Goal: Task Accomplishment & Management: Complete application form

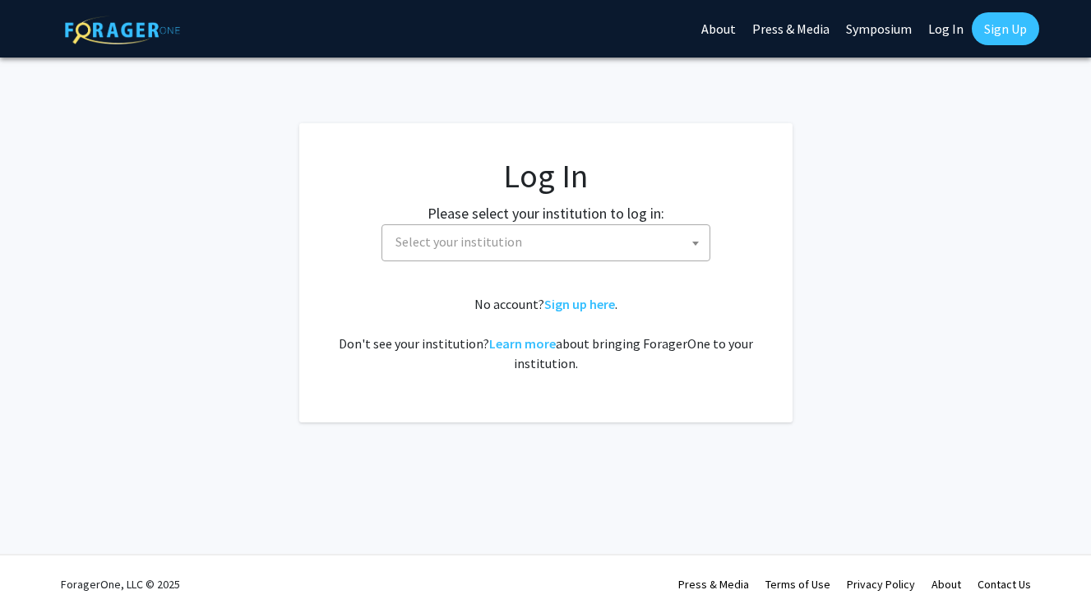
select select
click at [576, 250] on span "Select your institution" at bounding box center [549, 242] width 321 height 34
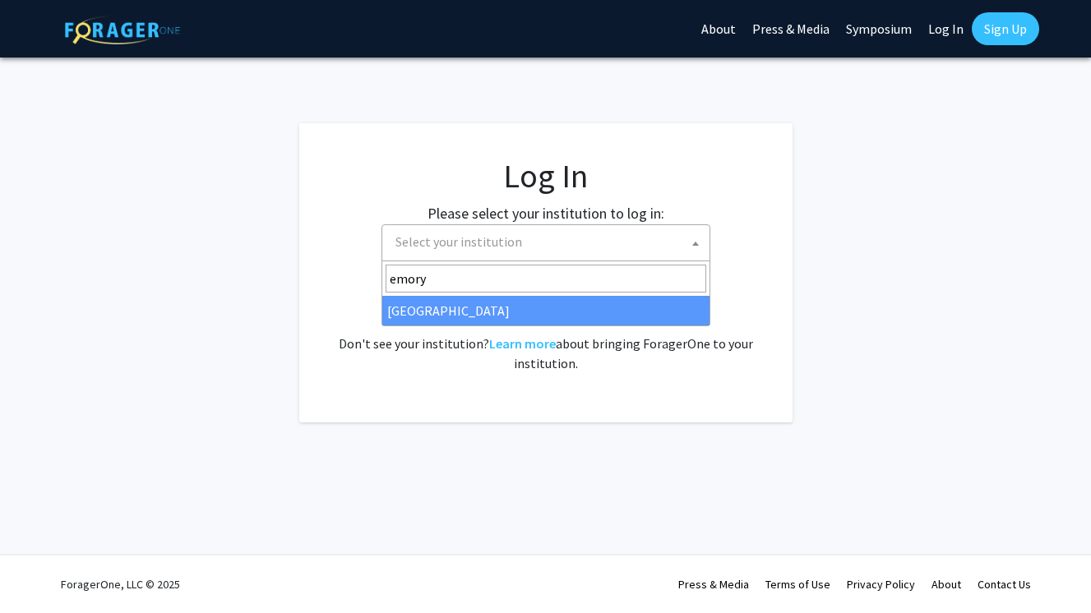
type input "emory"
select select "12"
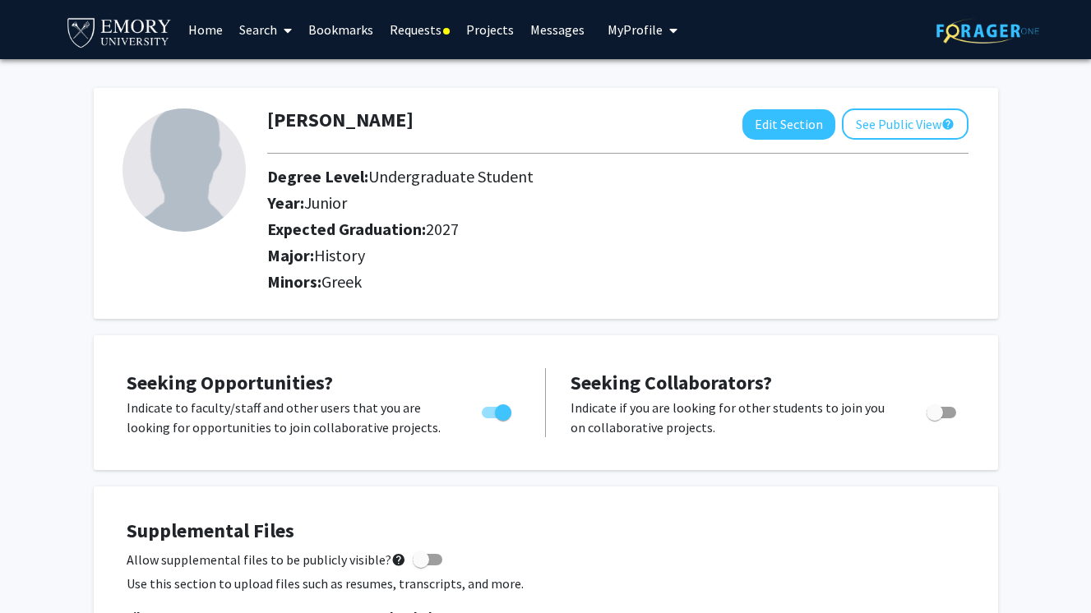
click at [431, 31] on link "Requests" at bounding box center [420, 30] width 76 height 58
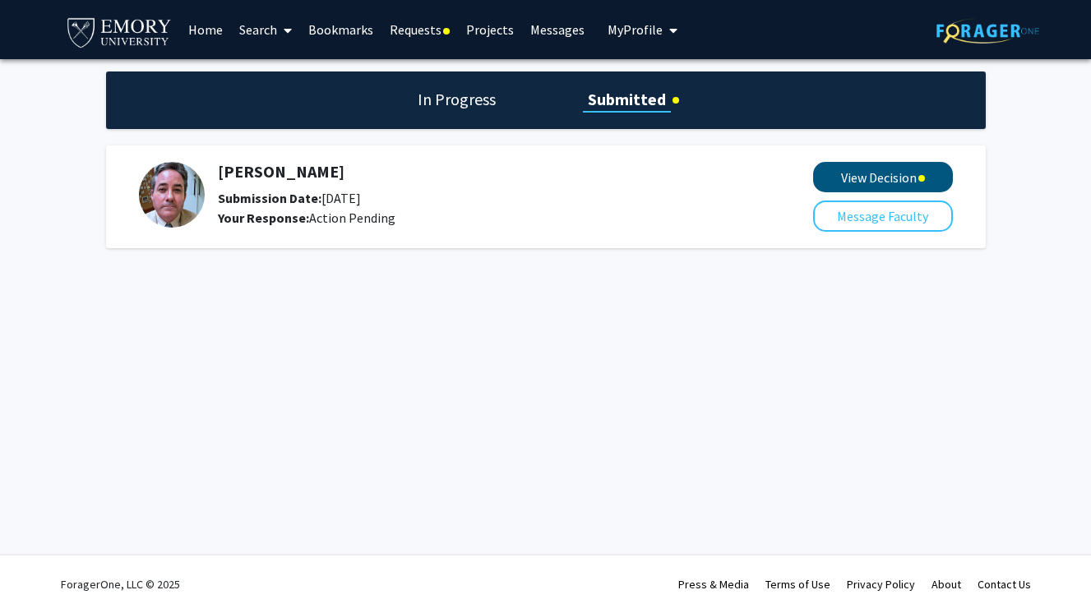
click at [917, 187] on button "View Decision" at bounding box center [883, 177] width 140 height 30
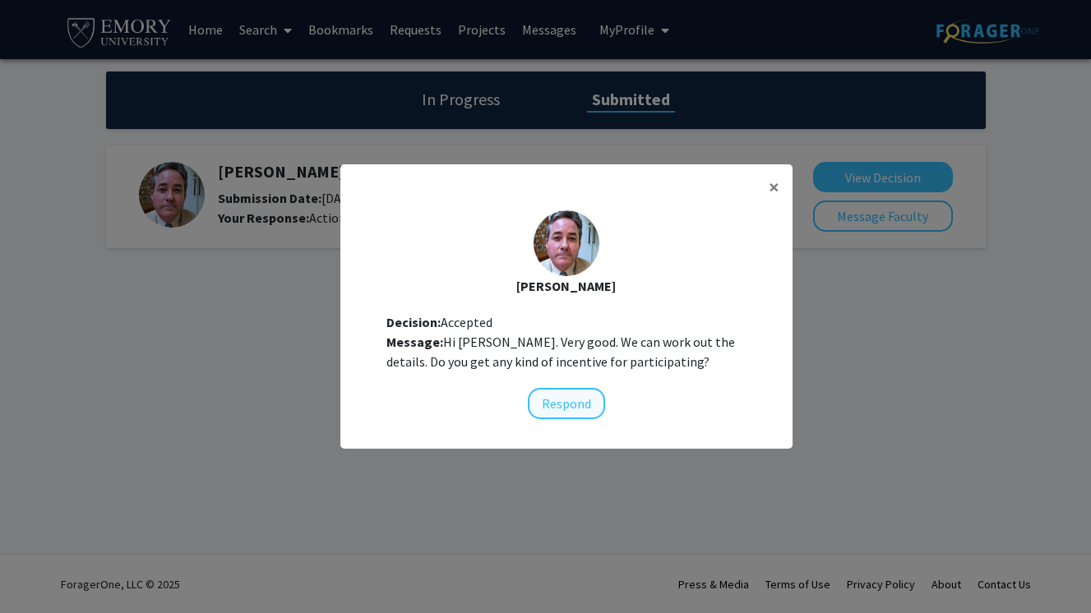
click at [583, 400] on button "Respond" at bounding box center [566, 403] width 77 height 31
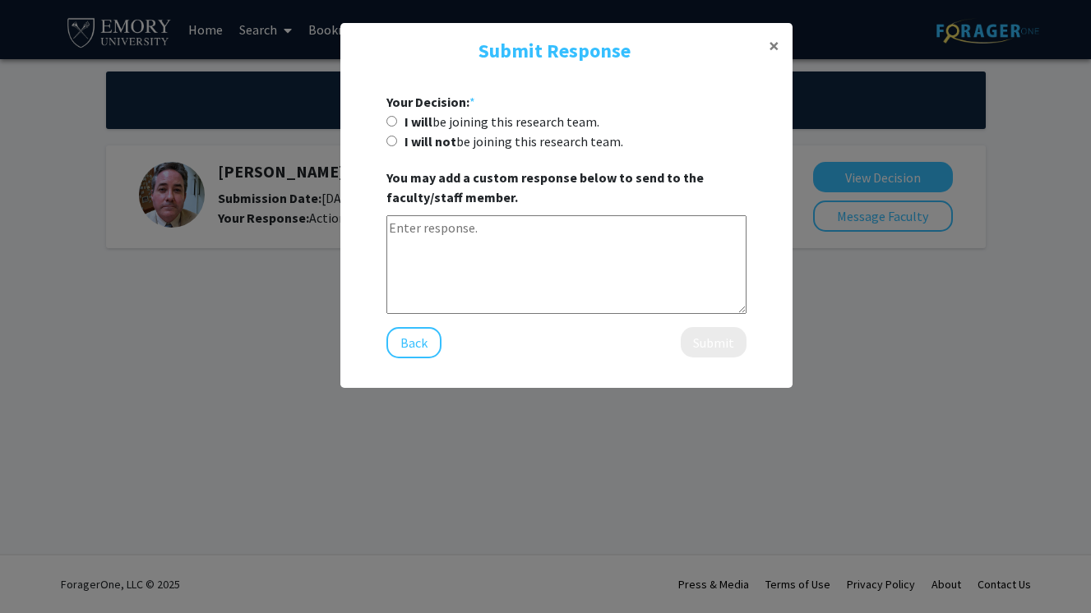
click at [401, 131] on div "I will be joining this research team." at bounding box center [566, 122] width 360 height 20
click at [391, 123] on input "I will be joining this research team." at bounding box center [391, 121] width 11 height 11
radio input "true"
click at [476, 261] on textarea at bounding box center [566, 264] width 360 height 99
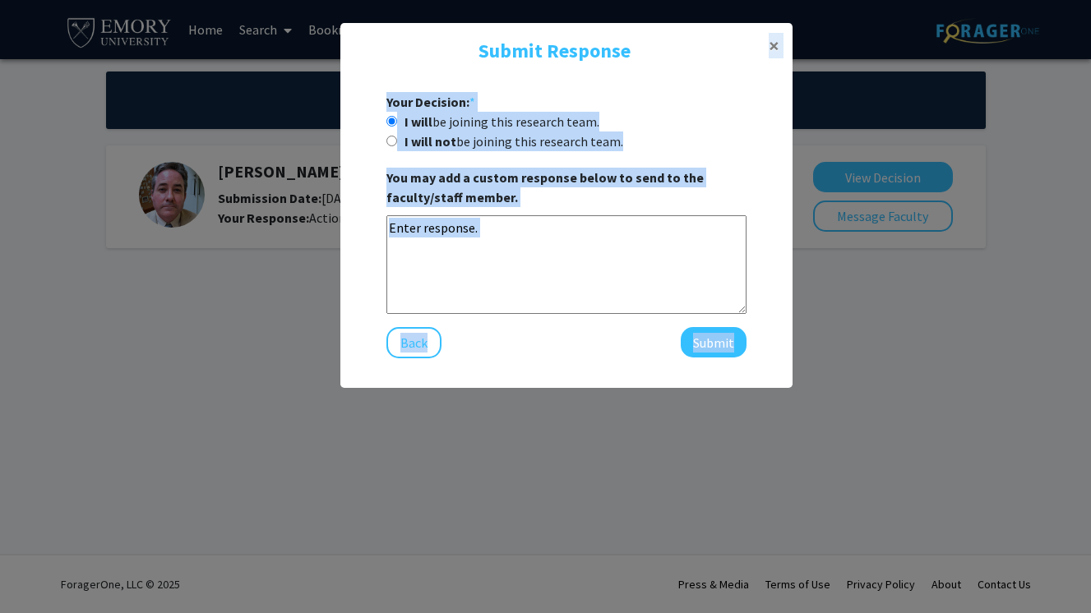
drag, startPoint x: 641, startPoint y: 39, endPoint x: 641, endPoint y: 382, distance: 343.7
click at [641, 382] on div "Submit Response × Your Decision: * I will be joining this research team. I will…" at bounding box center [566, 205] width 452 height 365
click at [661, 136] on div "I will not be joining this research team." at bounding box center [566, 142] width 360 height 20
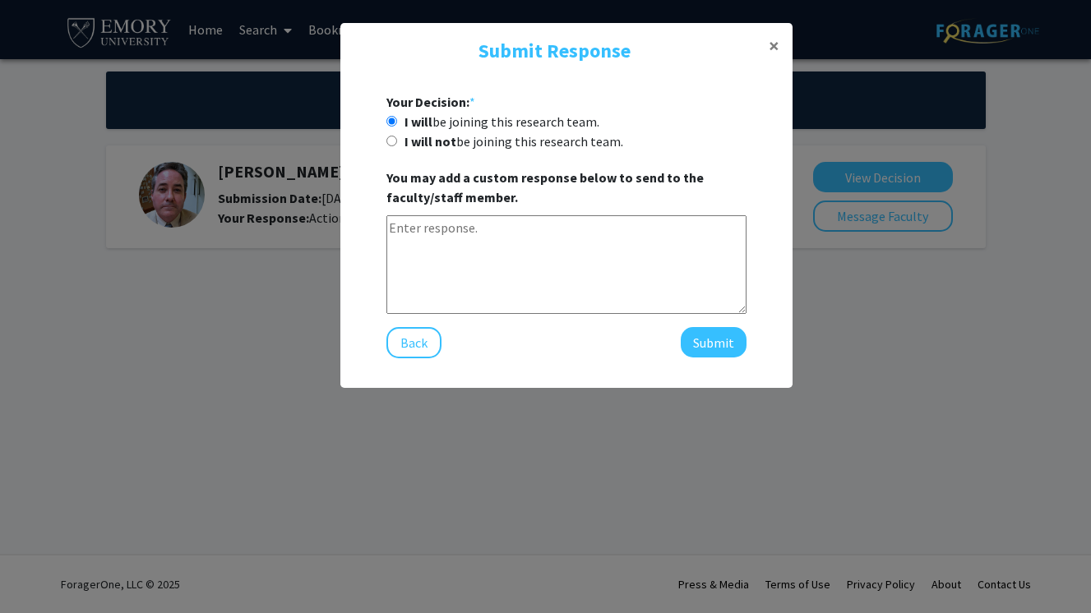
click at [604, 242] on textarea at bounding box center [566, 264] width 360 height 99
click at [768, 45] on button "×" at bounding box center [774, 46] width 37 height 46
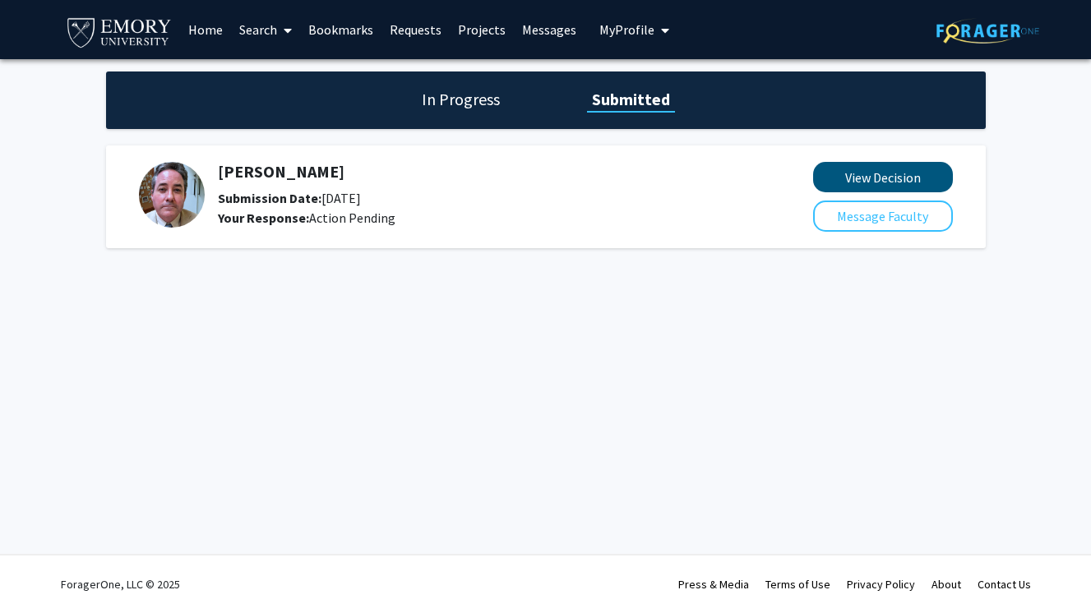
click at [871, 184] on button "View Decision" at bounding box center [883, 177] width 140 height 30
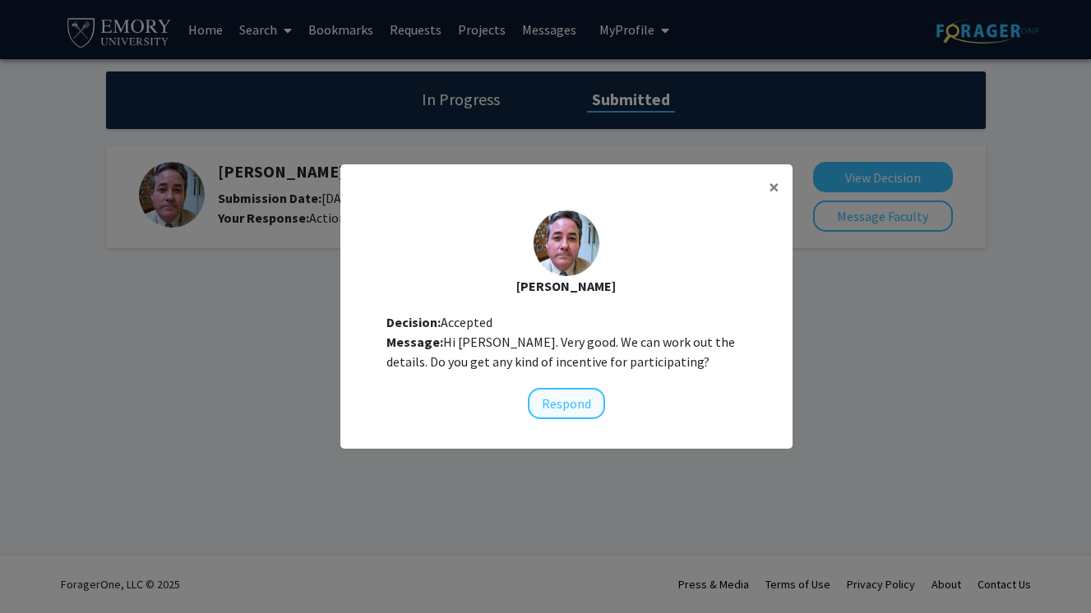
click at [583, 392] on button "Respond" at bounding box center [566, 403] width 77 height 31
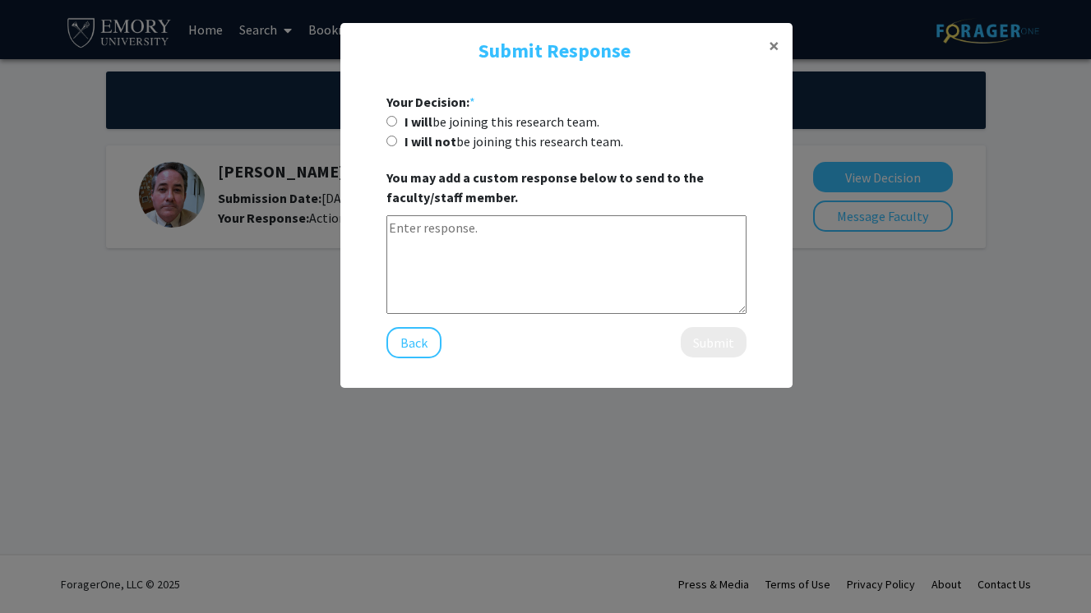
click at [391, 127] on input "I will be joining this research team." at bounding box center [391, 121] width 11 height 11
radio input "true"
click at [444, 261] on textarea at bounding box center [566, 264] width 360 height 99
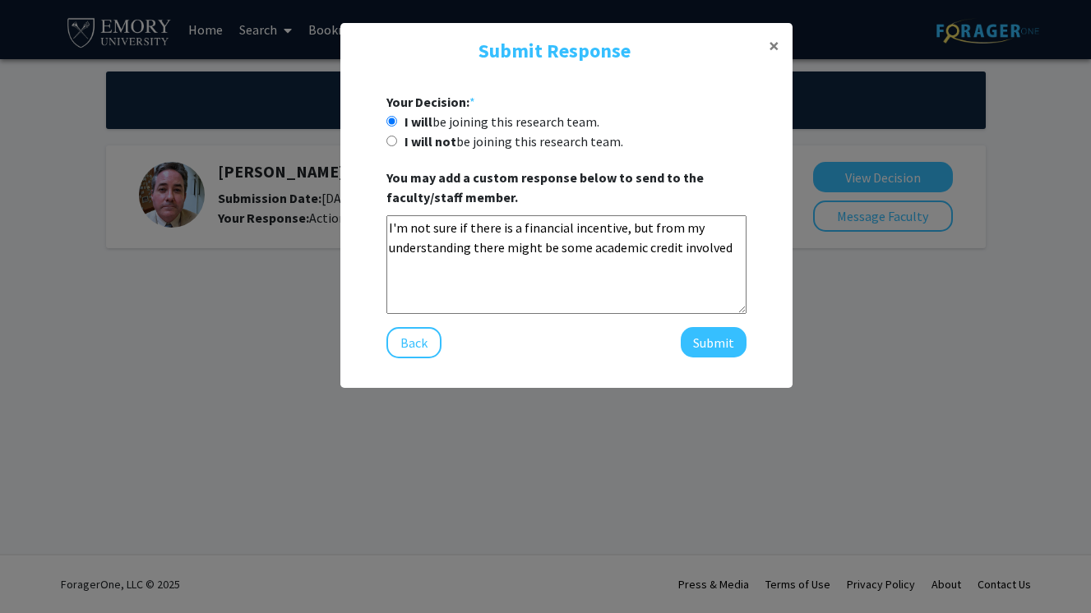
click at [734, 247] on textarea "I'm not sure if there is a financial incentive, but from my understanding there…" at bounding box center [566, 264] width 360 height 99
click at [418, 247] on textarea "I'm not sure if there is a financial incentive, but from my understanding there…" at bounding box center [566, 264] width 360 height 99
click at [732, 255] on textarea "I'm not sure if there is a financial incentive, but from my understanding, ther…" at bounding box center [566, 264] width 360 height 99
type textarea "I'm not sure if there is a financial incentive, but from my understanding, ther…"
click at [696, 346] on button "Submit" at bounding box center [714, 342] width 66 height 30
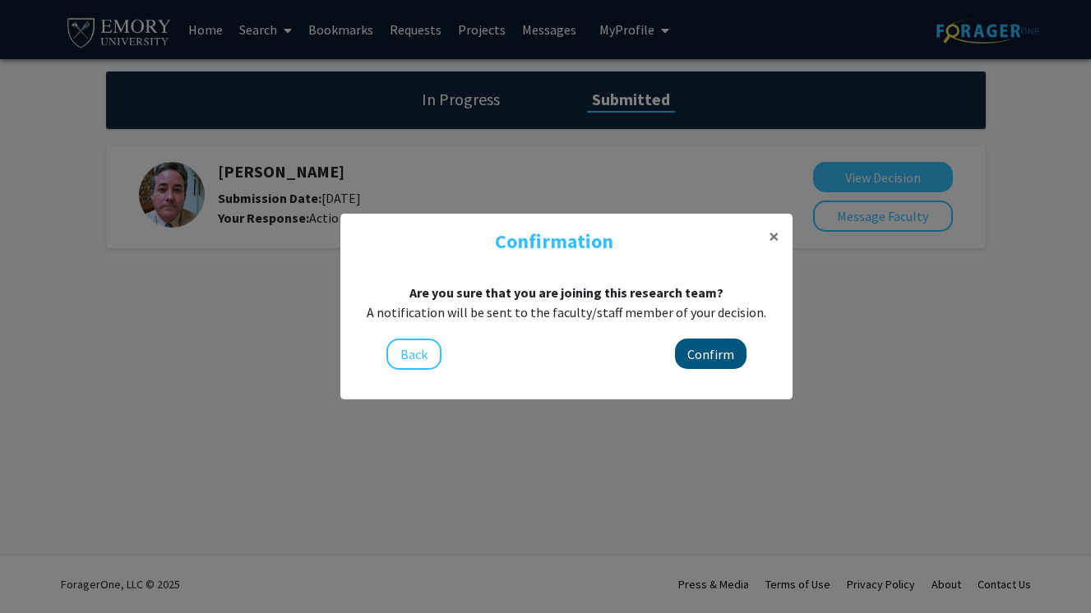
click at [719, 353] on button "Confirm" at bounding box center [711, 354] width 72 height 30
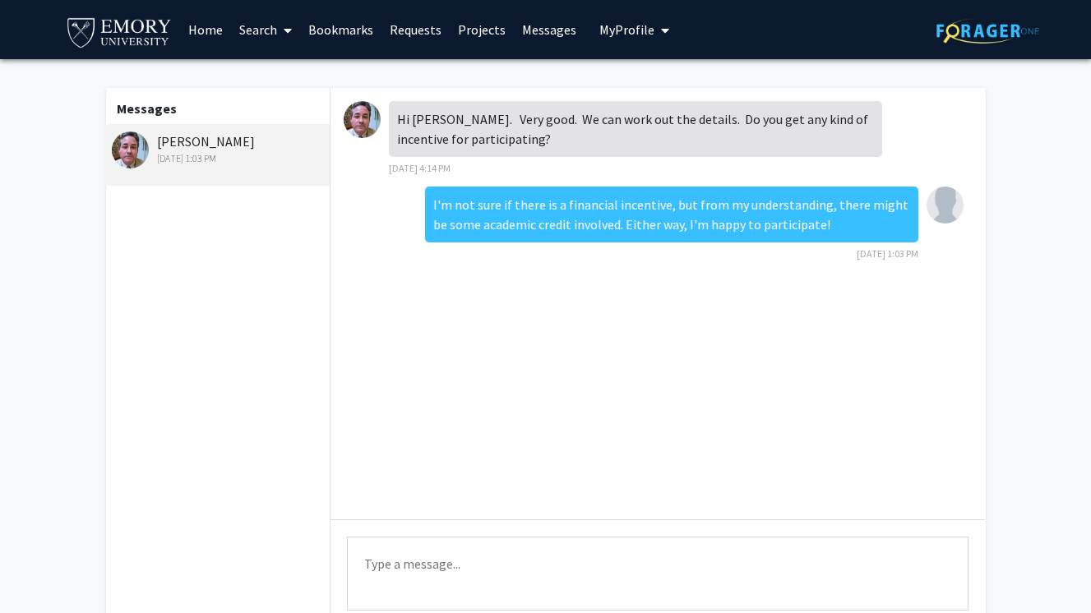
click at [483, 27] on link "Projects" at bounding box center [482, 30] width 64 height 58
